Goal: Navigation & Orientation: Find specific page/section

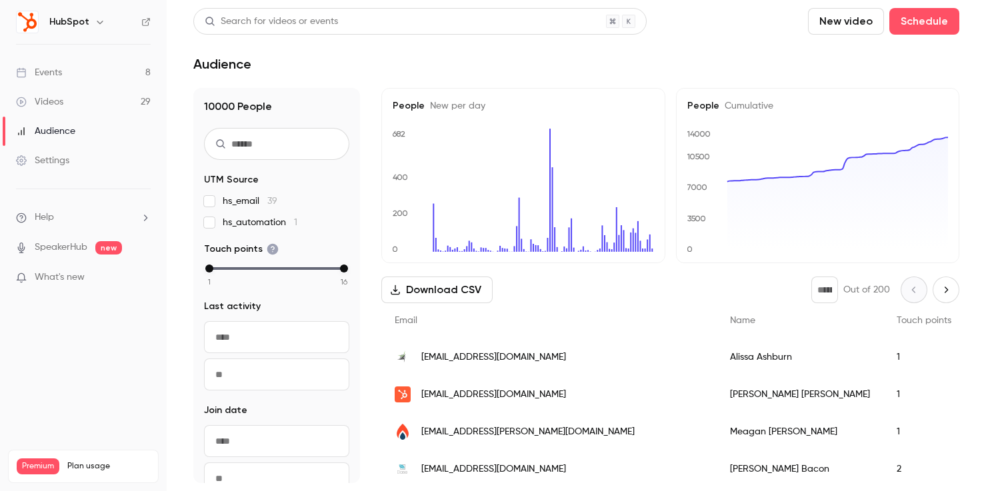
click at [81, 67] on link "Events 8" at bounding box center [83, 72] width 167 height 29
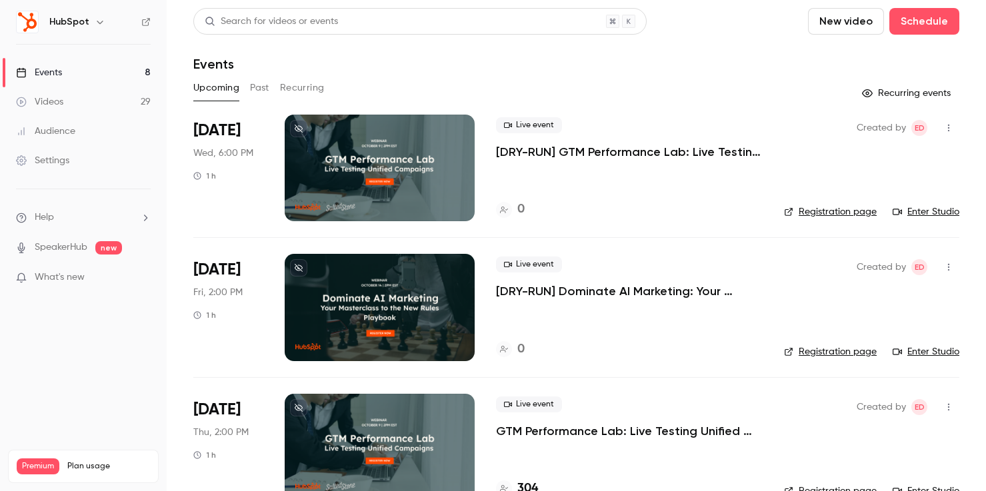
click at [89, 22] on div "HubSpot" at bounding box center [89, 22] width 81 height 16
click at [100, 21] on icon "button" at bounding box center [100, 22] width 6 height 3
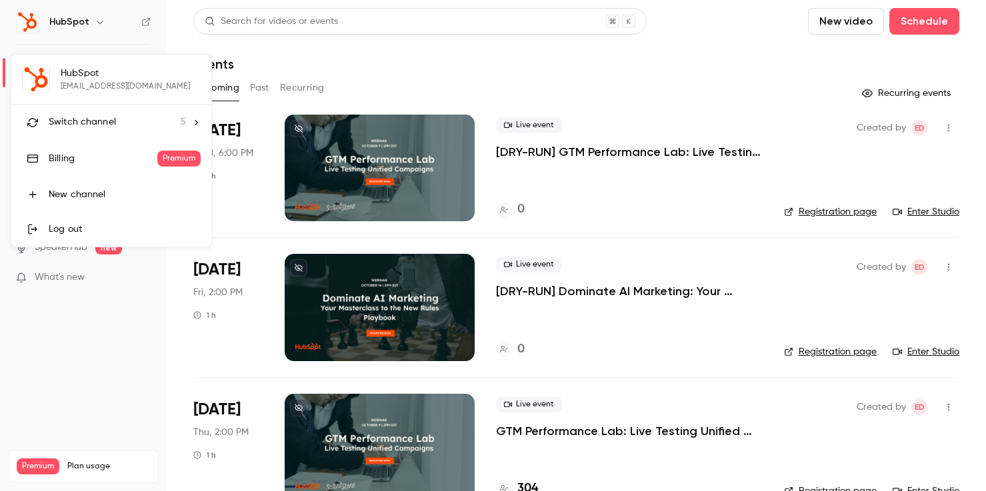
click at [77, 392] on div at bounding box center [493, 245] width 986 height 491
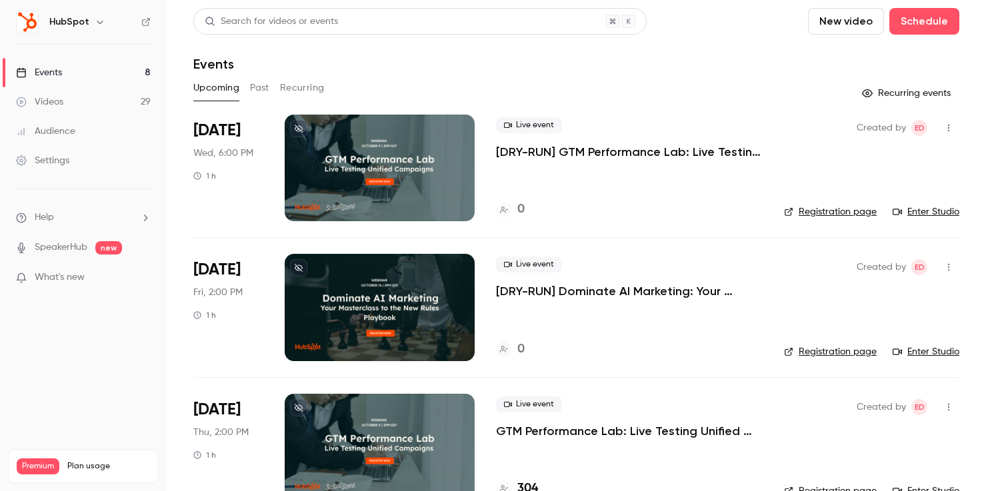
click at [80, 26] on h6 "HubSpot" at bounding box center [69, 21] width 40 height 13
click at [97, 21] on icon "button" at bounding box center [100, 22] width 6 height 3
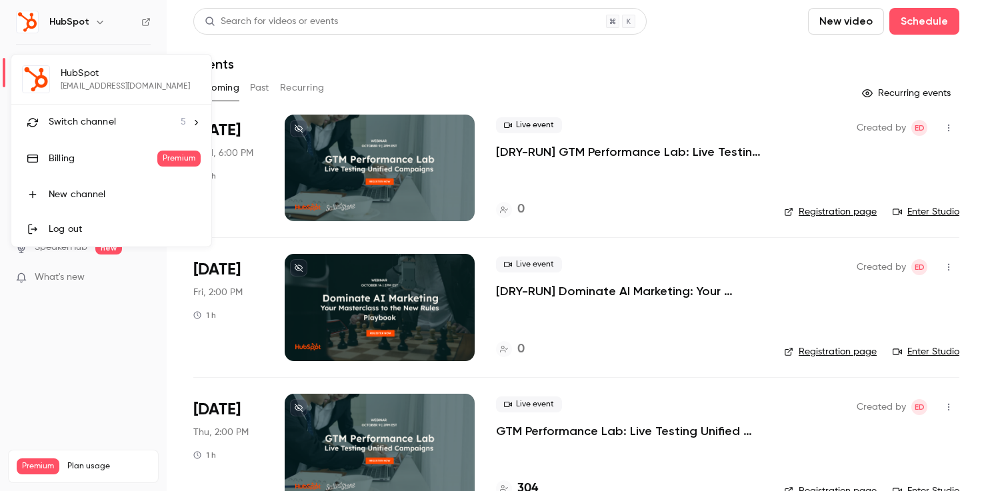
click at [135, 127] on div "Switch channel 5" at bounding box center [117, 122] width 137 height 14
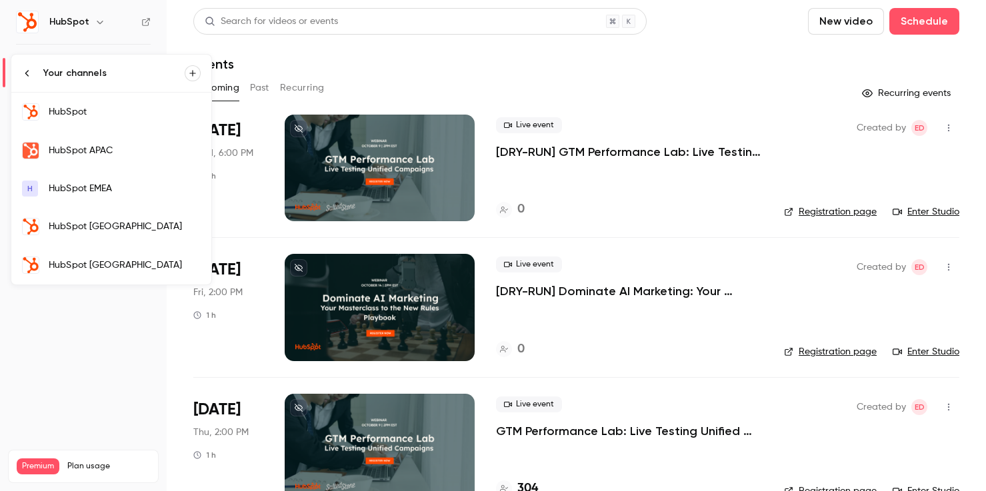
click at [98, 148] on div "HubSpot APAC" at bounding box center [125, 150] width 152 height 13
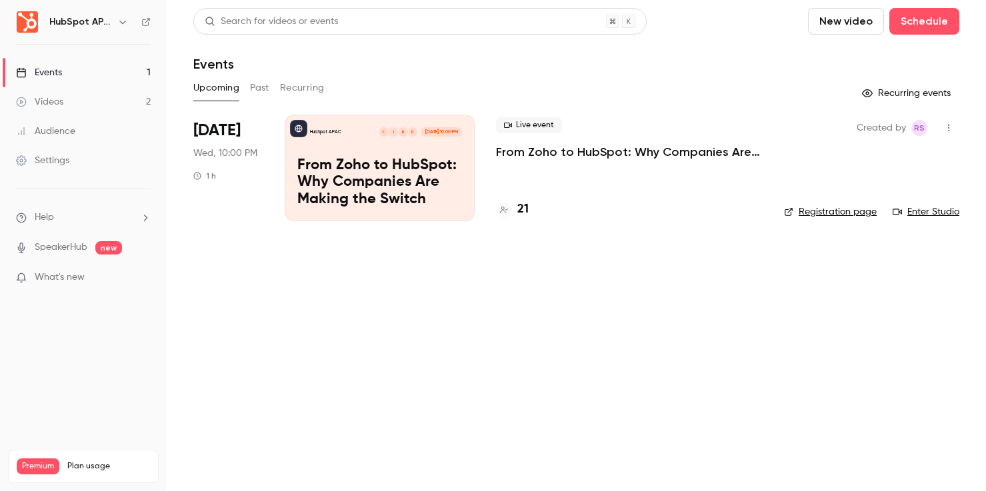
click at [112, 15] on div "HubSpot APAC" at bounding box center [89, 22] width 81 height 16
click at [124, 22] on icon "button" at bounding box center [122, 22] width 6 height 3
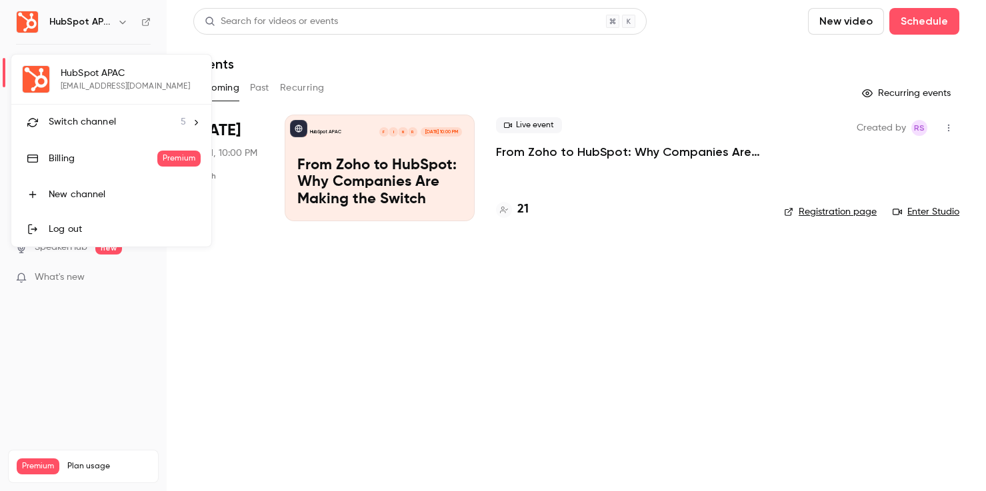
click at [119, 125] on div "Switch channel 5" at bounding box center [117, 122] width 137 height 14
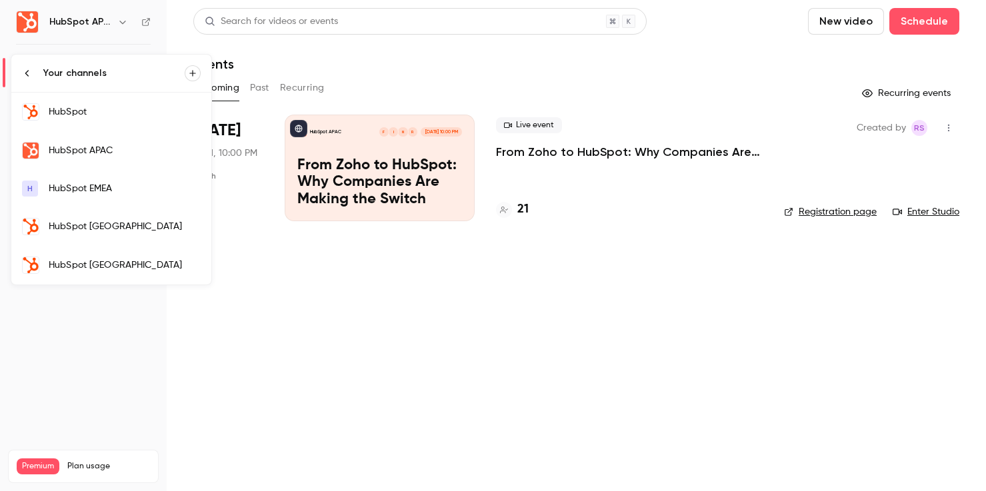
click at [107, 191] on div "HubSpot EMEA" at bounding box center [125, 188] width 152 height 13
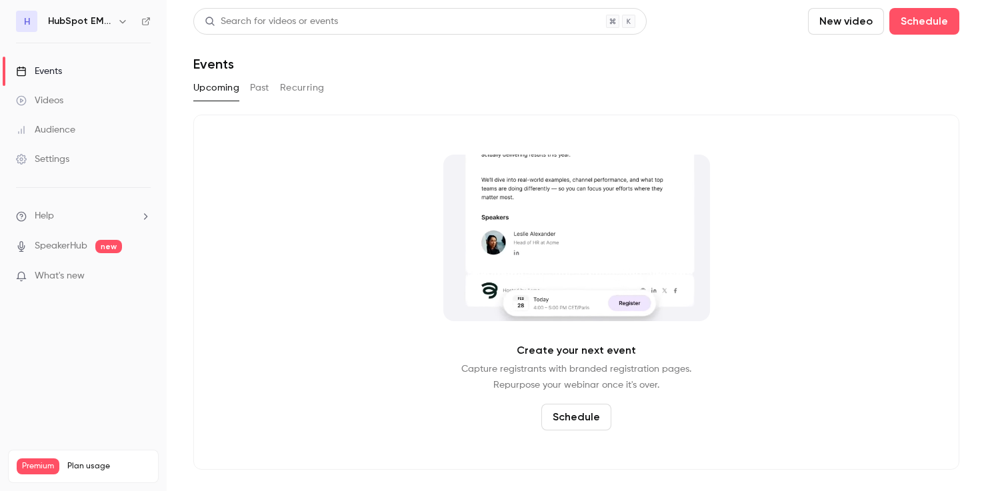
click at [121, 19] on icon "button" at bounding box center [122, 21] width 11 height 11
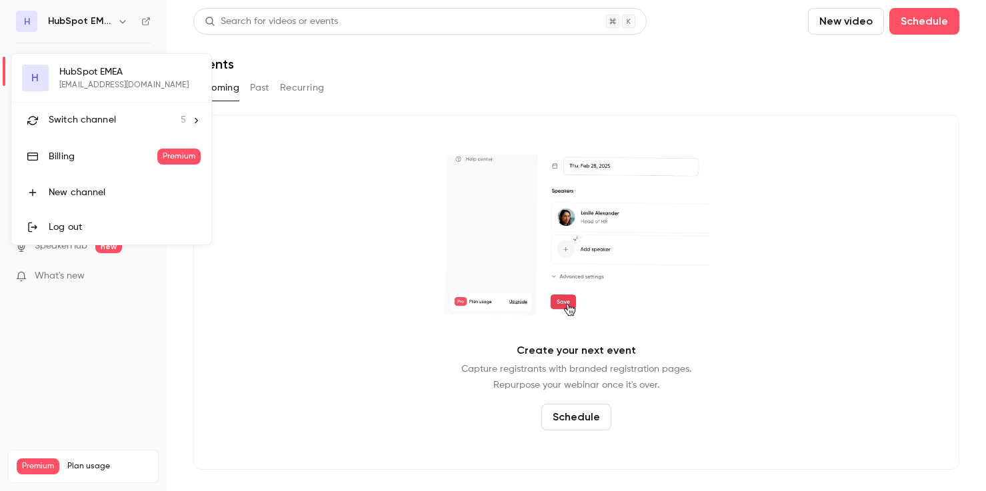
click at [121, 117] on div "Switch channel 5" at bounding box center [117, 120] width 137 height 14
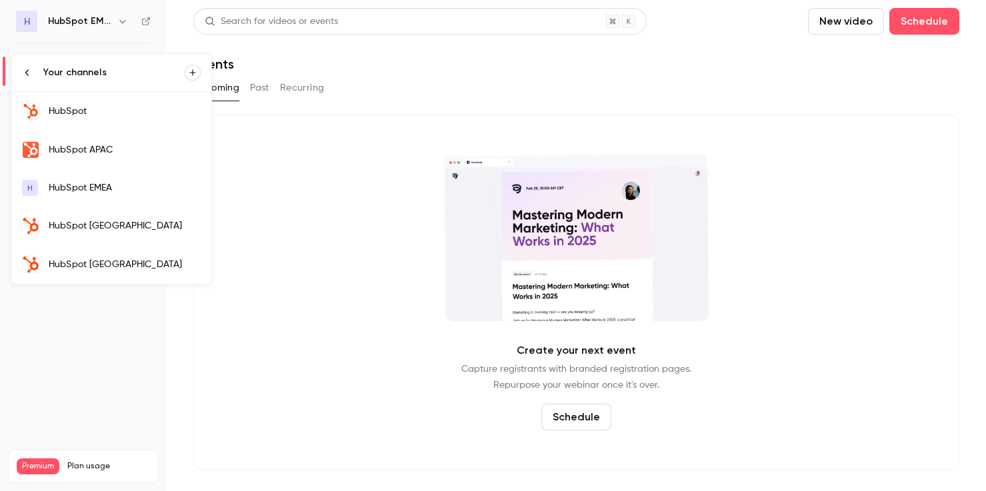
click at [109, 220] on div "HubSpot [GEOGRAPHIC_DATA]" at bounding box center [125, 225] width 152 height 13
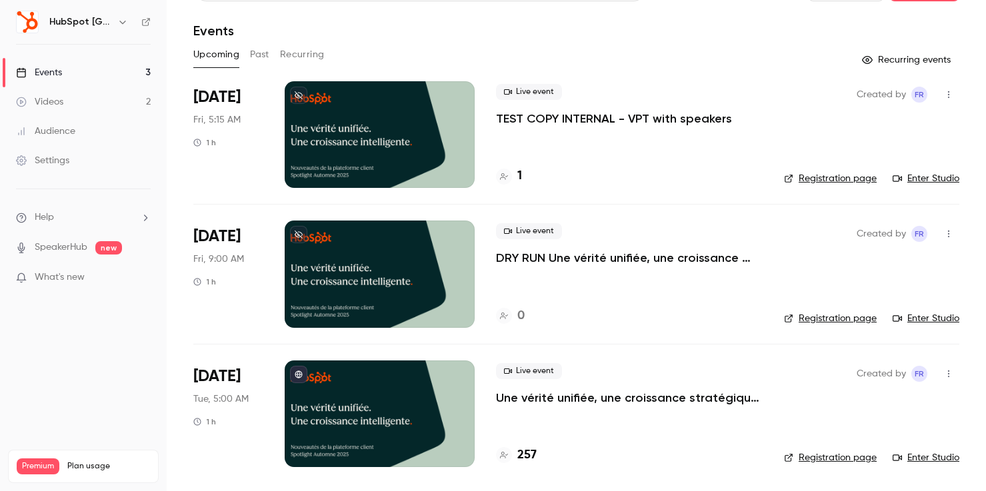
scroll to position [31, 0]
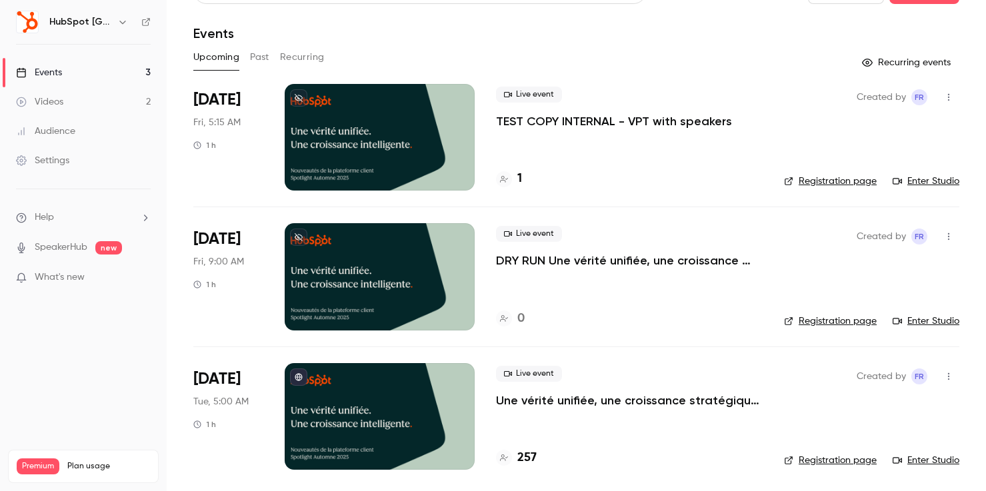
click at [805, 460] on link "Registration page" at bounding box center [830, 460] width 93 height 13
click at [81, 24] on h6 "HubSpot [GEOGRAPHIC_DATA]" at bounding box center [80, 21] width 63 height 13
click at [117, 21] on icon "button" at bounding box center [122, 22] width 11 height 11
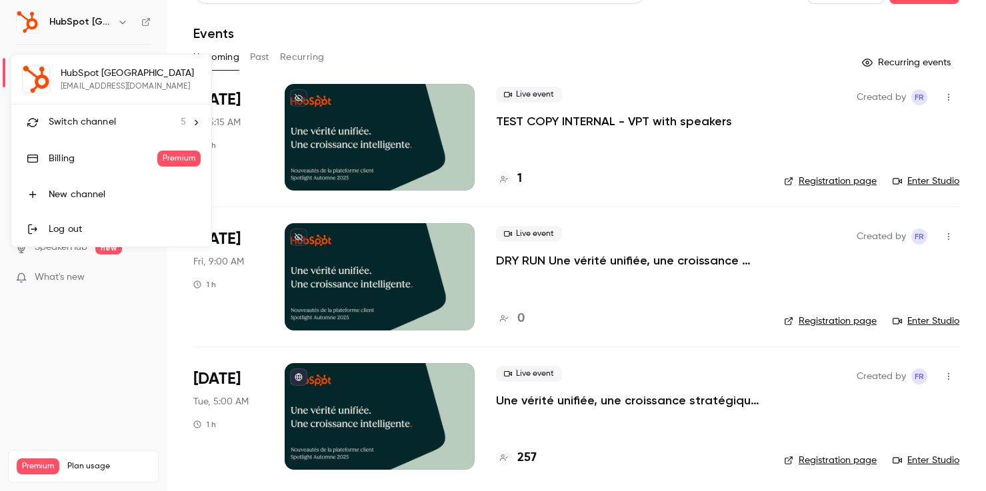
click at [148, 128] on div "Switch channel 5" at bounding box center [117, 122] width 137 height 14
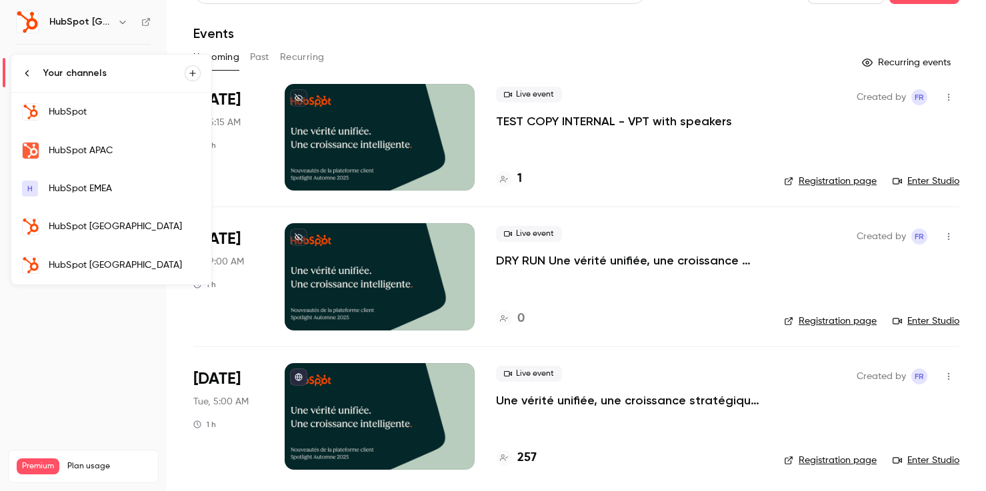
click at [140, 269] on div "HubSpot [GEOGRAPHIC_DATA]" at bounding box center [125, 265] width 152 height 13
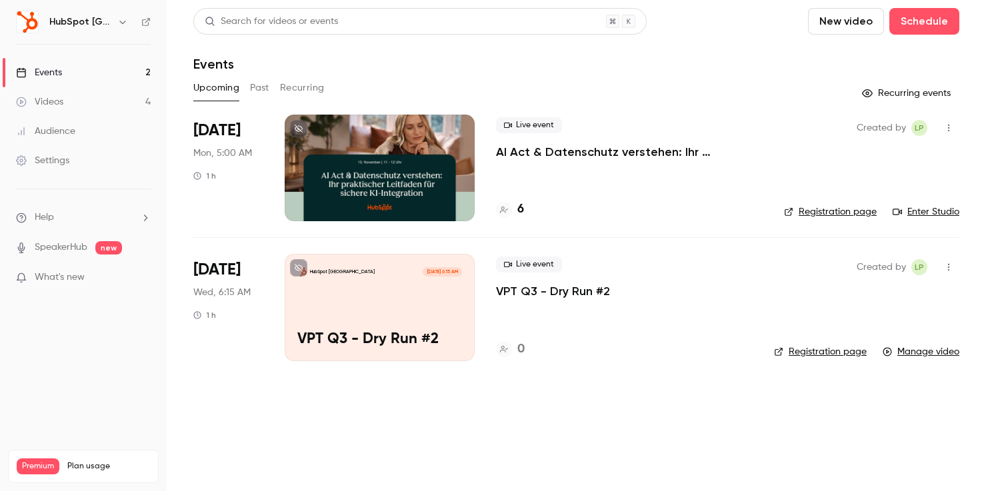
click at [91, 26] on h6 "HubSpot [GEOGRAPHIC_DATA]" at bounding box center [80, 21] width 63 height 13
click at [124, 19] on icon "button" at bounding box center [122, 22] width 11 height 11
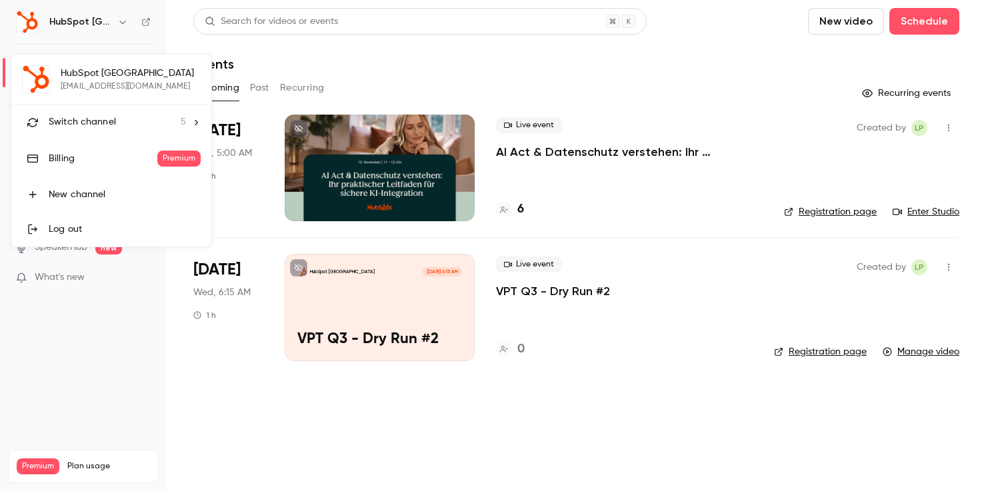
click at [155, 123] on div "Switch channel 5" at bounding box center [117, 122] width 137 height 14
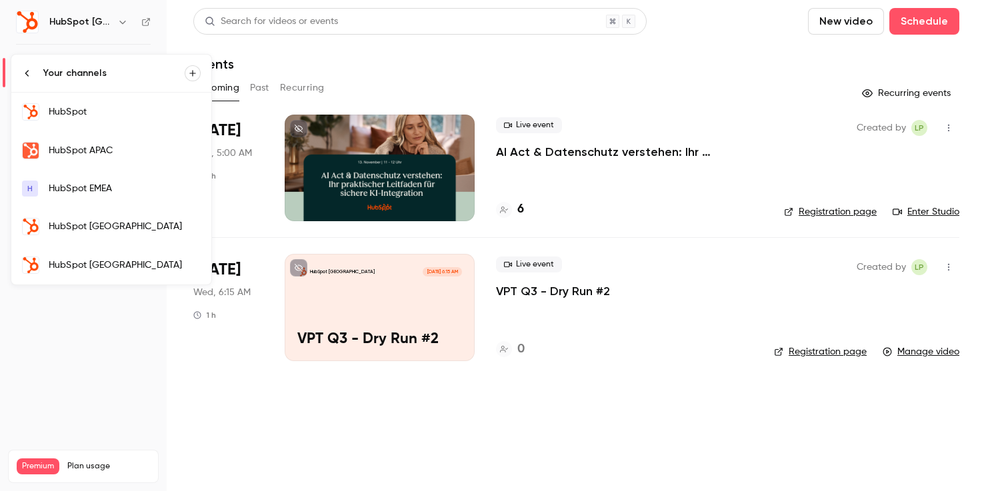
click at [149, 147] on div "HubSpot APAC" at bounding box center [125, 150] width 152 height 13
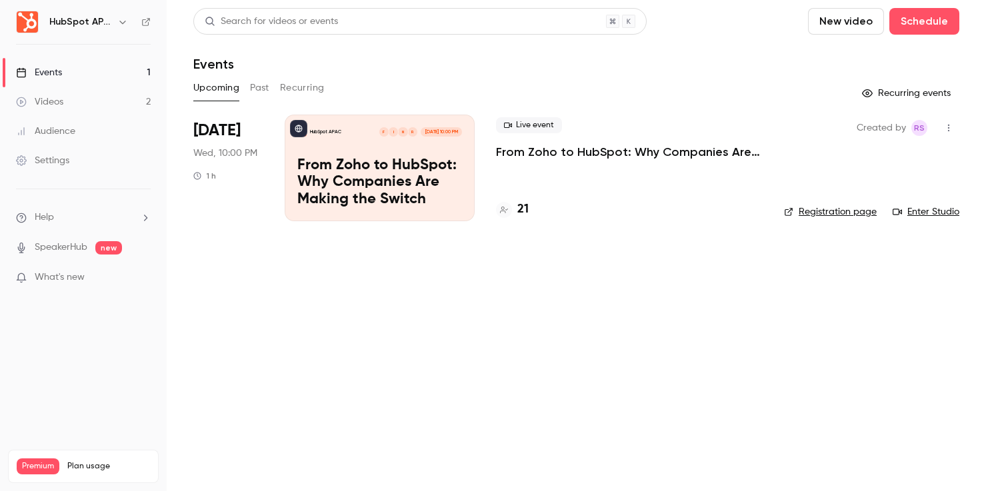
click at [799, 213] on link "Registration page" at bounding box center [830, 211] width 93 height 13
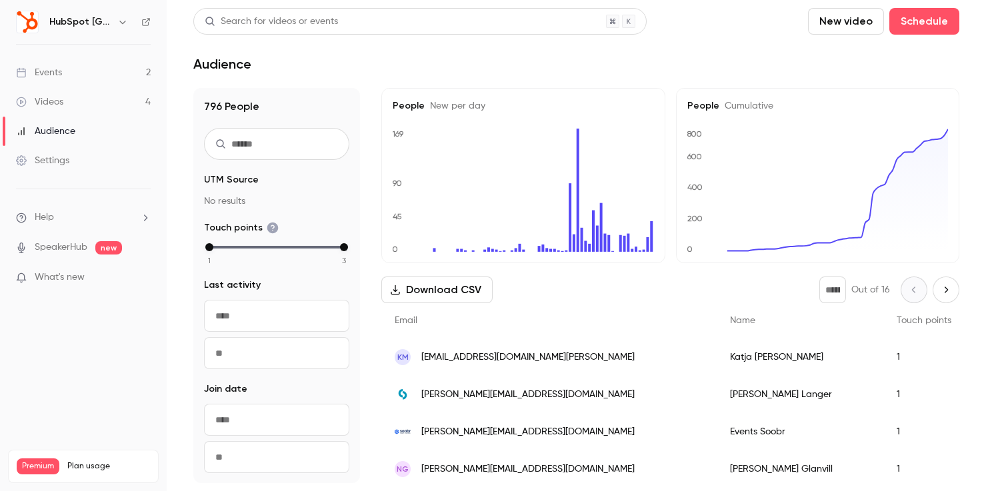
click at [121, 19] on icon "button" at bounding box center [122, 22] width 11 height 11
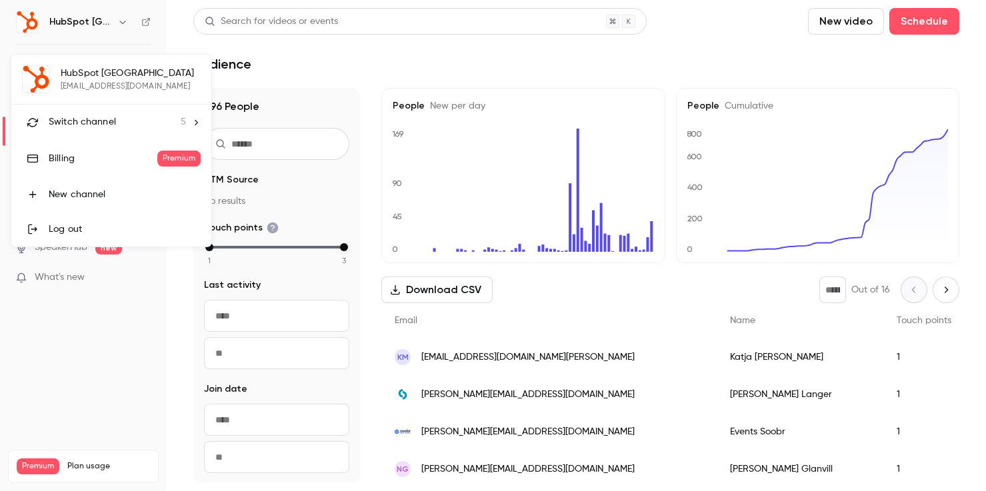
click at [103, 128] on span "Switch channel" at bounding box center [82, 122] width 67 height 14
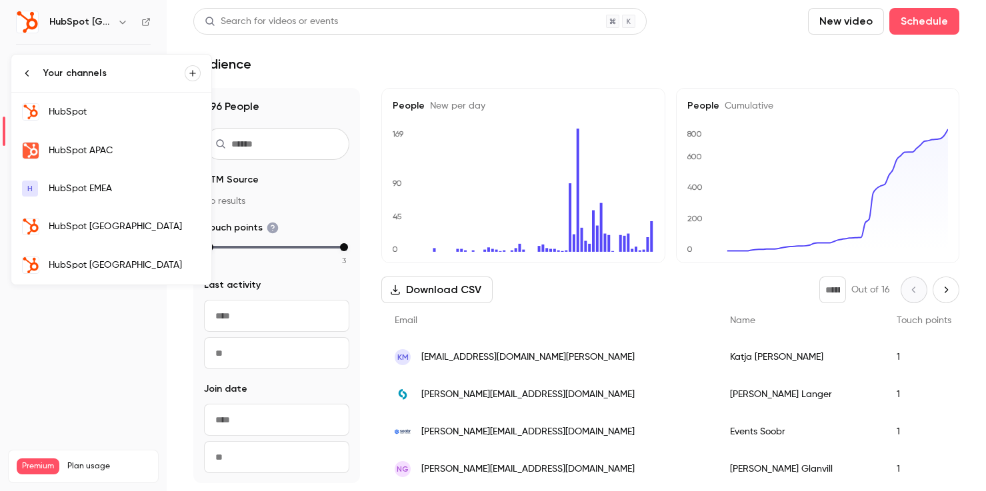
click at [121, 111] on div "HubSpot" at bounding box center [125, 111] width 152 height 13
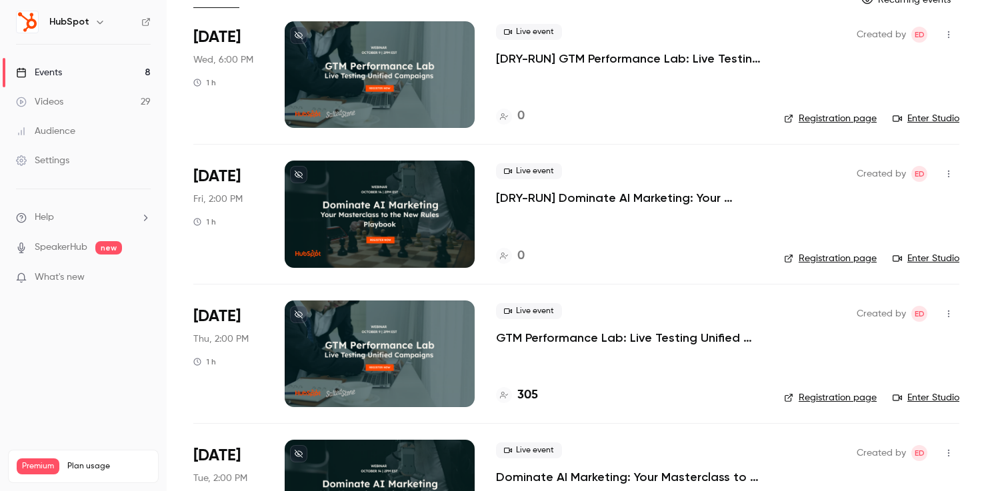
scroll to position [95, 0]
